Goal: Find specific page/section: Find specific page/section

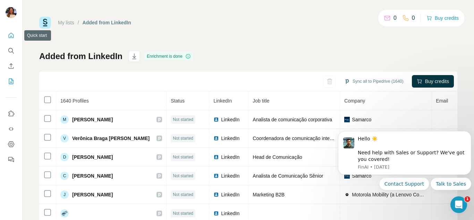
click at [9, 35] on icon "Quick start" at bounding box center [11, 35] width 5 height 5
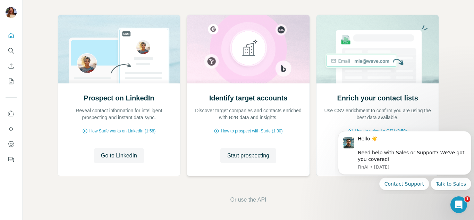
scroll to position [72, 0]
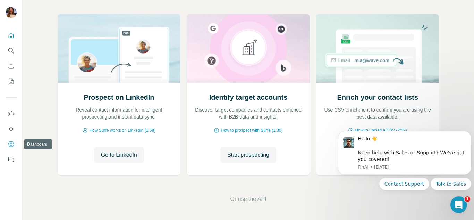
click at [14, 146] on icon "Dashboard" at bounding box center [11, 144] width 7 height 7
click at [12, 39] on button "Quick start" at bounding box center [11, 35] width 11 height 12
click at [10, 52] on icon "Search" at bounding box center [10, 50] width 5 height 5
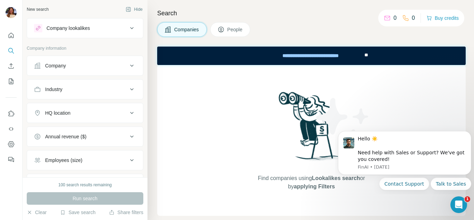
click at [394, 18] on p "0" at bounding box center [395, 18] width 3 height 8
